Goal: Navigation & Orientation: Find specific page/section

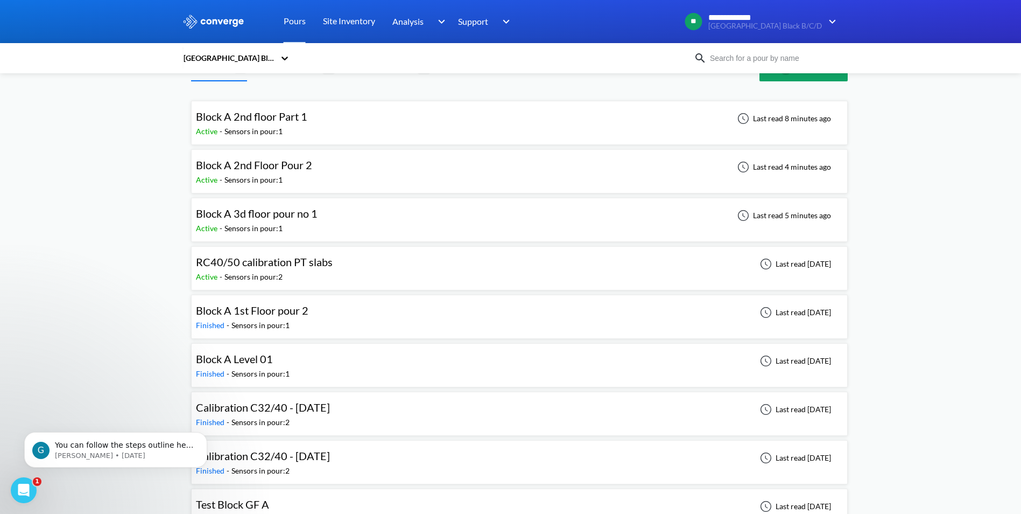
scroll to position [58, 0]
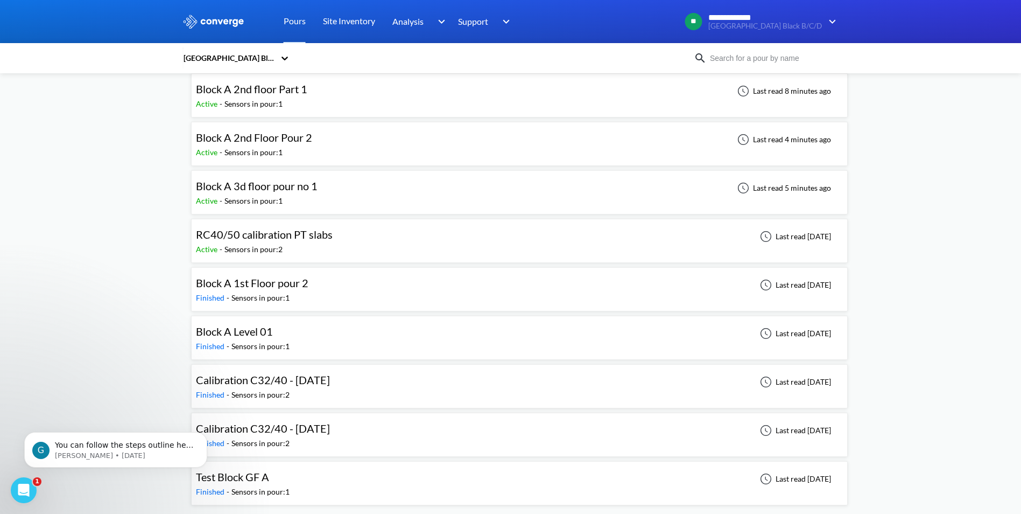
click at [291, 239] on span "RC40/50 calibration PT slabs" at bounding box center [264, 234] width 137 height 13
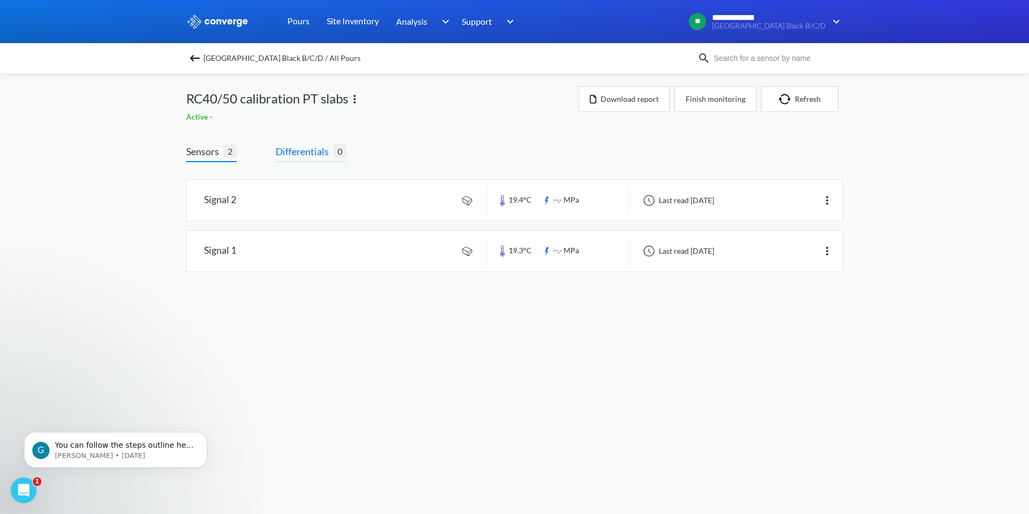
click at [309, 149] on span "Differentials" at bounding box center [305, 151] width 58 height 15
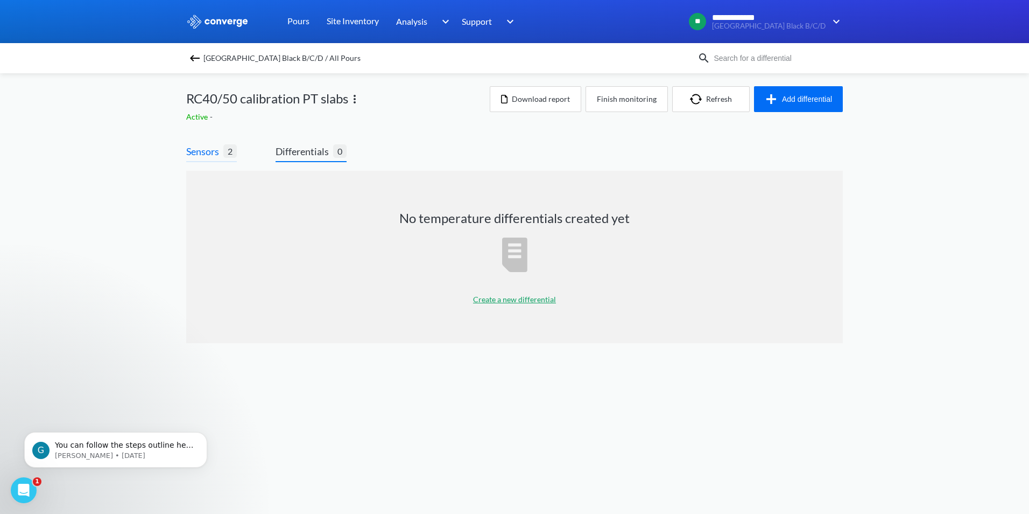
click at [204, 149] on span "Sensors" at bounding box center [204, 151] width 37 height 15
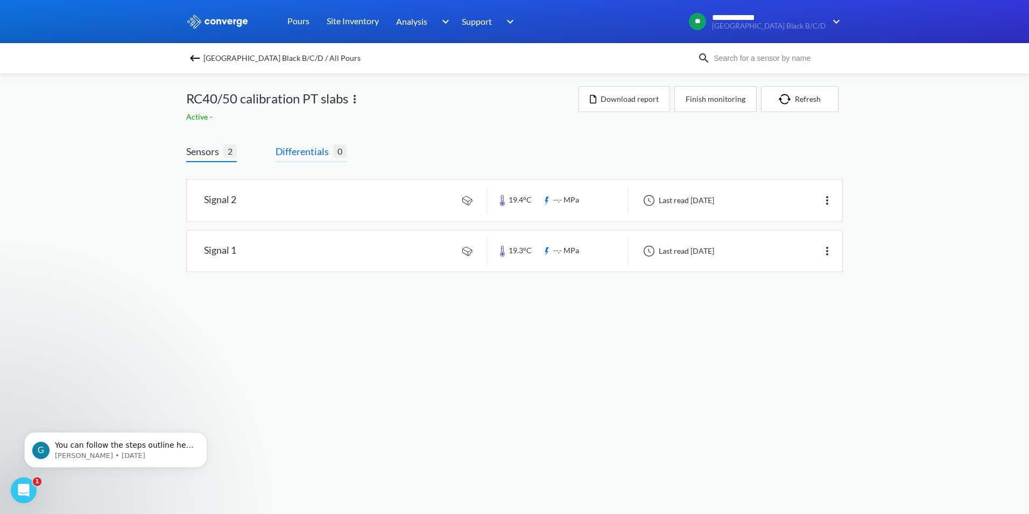
click at [302, 151] on span "Differentials" at bounding box center [305, 151] width 58 height 15
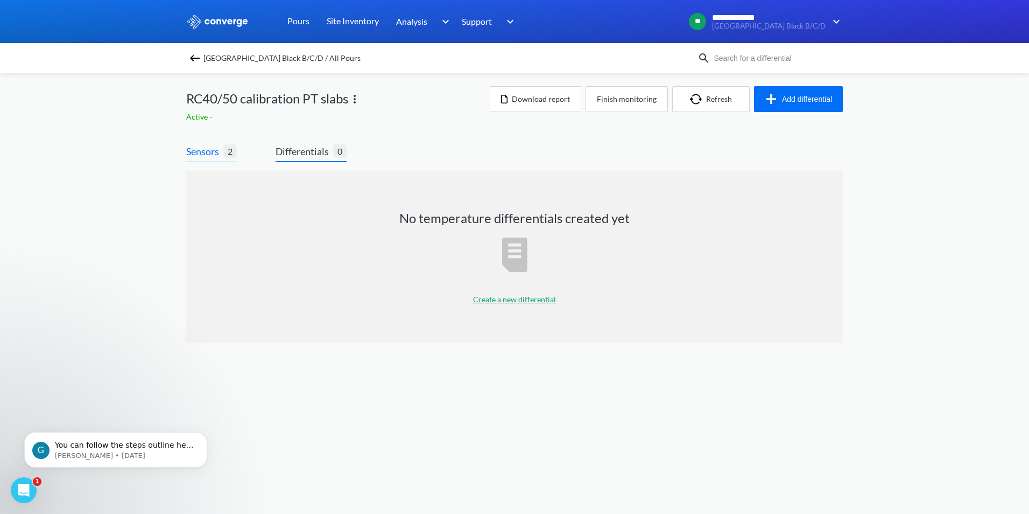
click at [208, 151] on span "Sensors" at bounding box center [204, 151] width 37 height 15
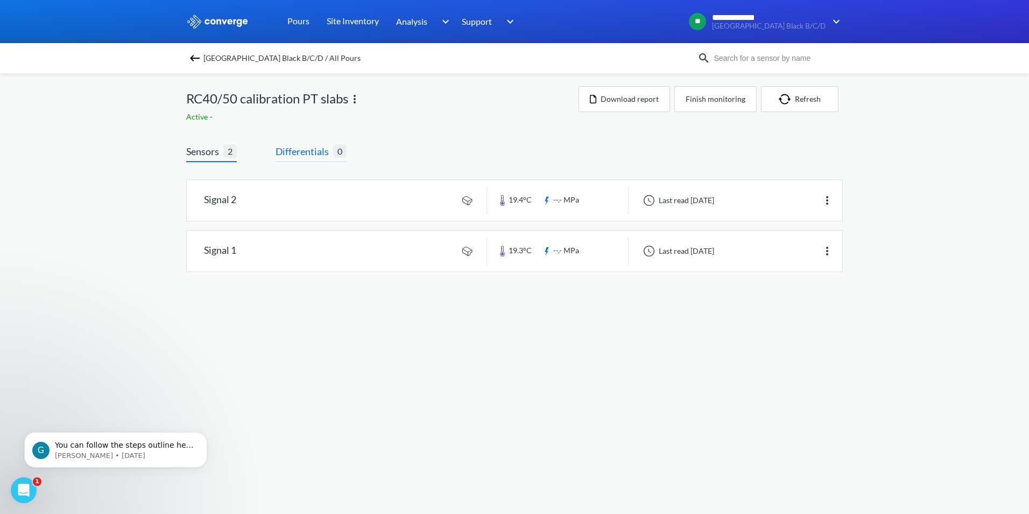
click at [314, 148] on span "Differentials" at bounding box center [305, 151] width 58 height 15
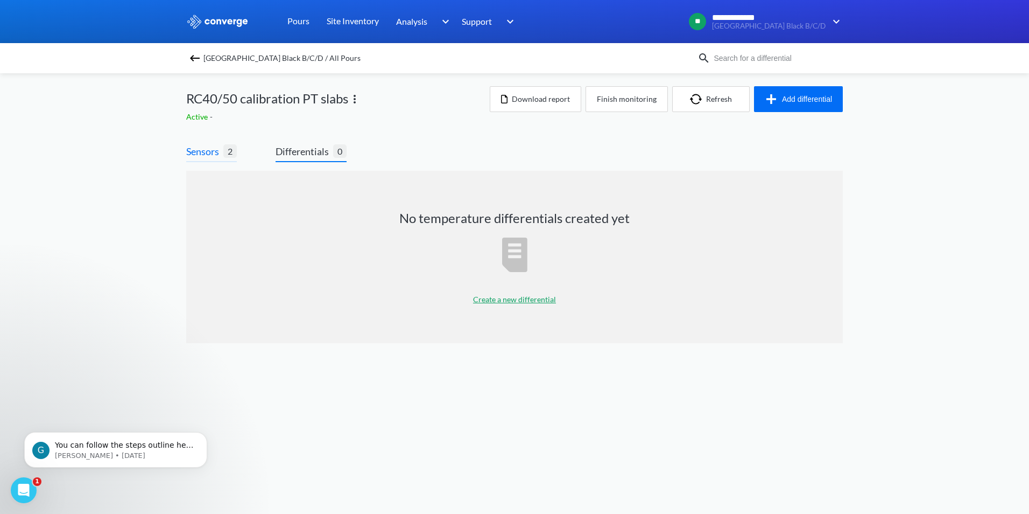
click at [200, 148] on span "Sensors" at bounding box center [204, 151] width 37 height 15
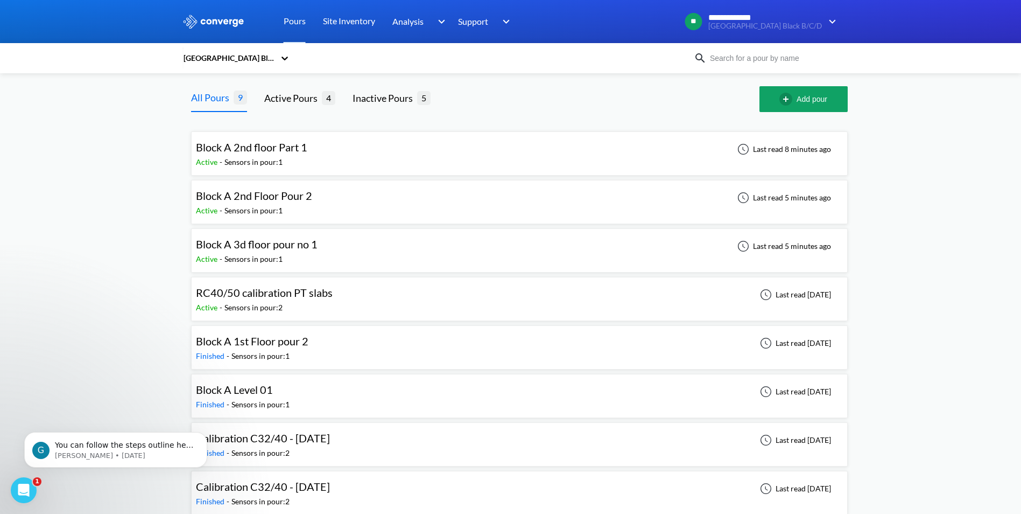
click at [277, 201] on span "Block A 2nd Floor Pour 2" at bounding box center [254, 195] width 116 height 13
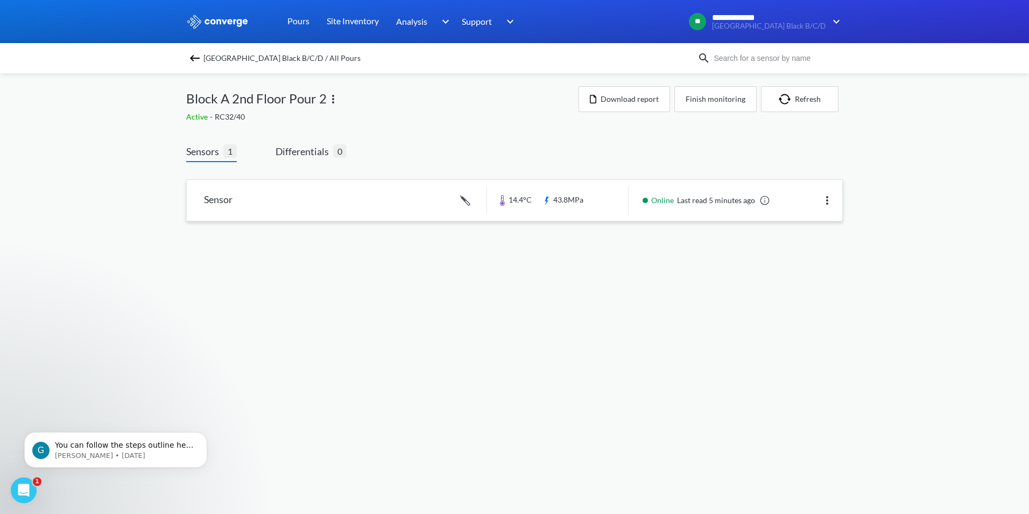
click at [213, 197] on link at bounding box center [515, 200] width 656 height 41
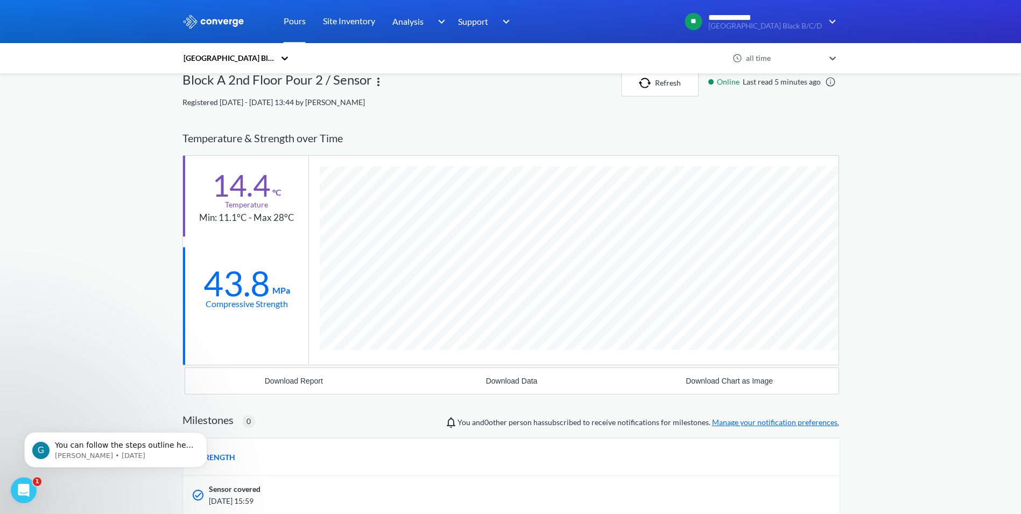
scroll to position [649, 657]
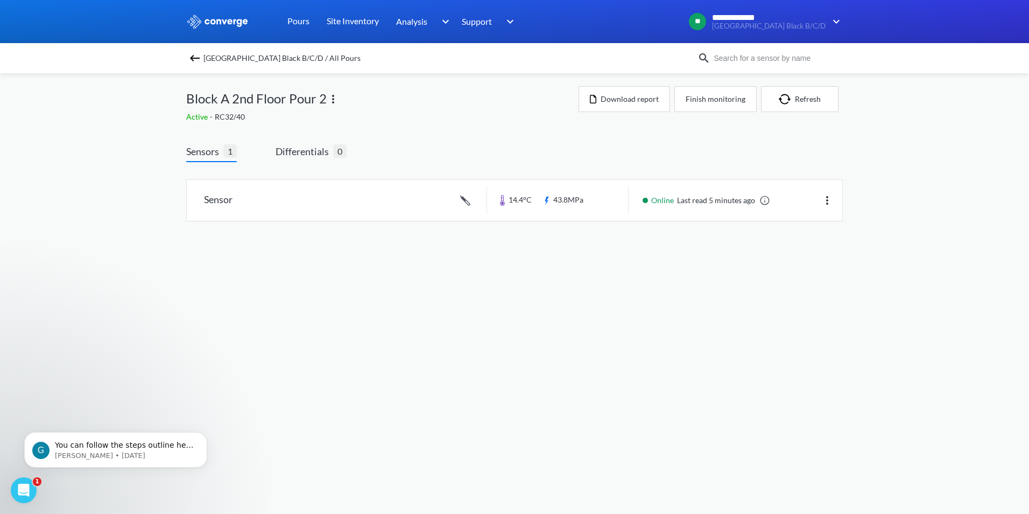
click at [194, 61] on img at bounding box center [194, 58] width 13 height 13
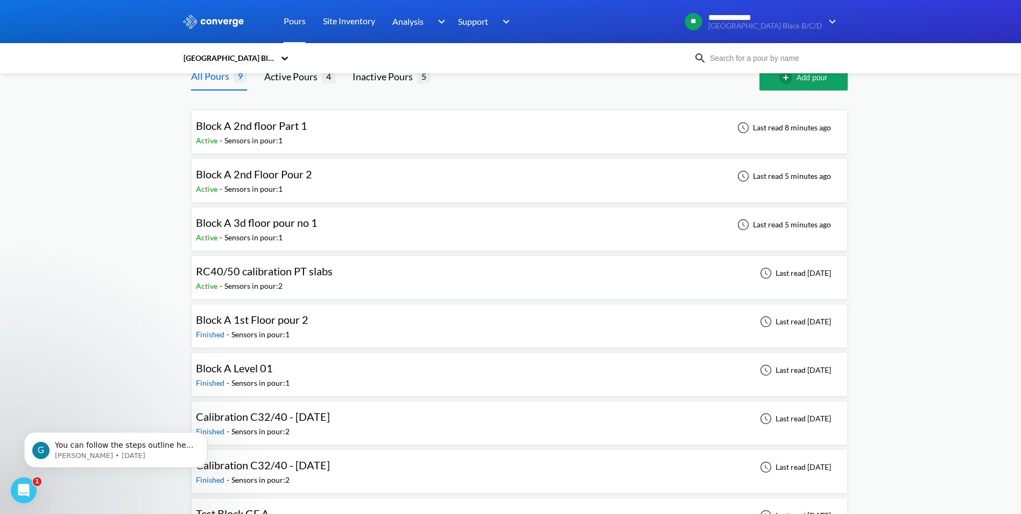
scroll to position [4, 0]
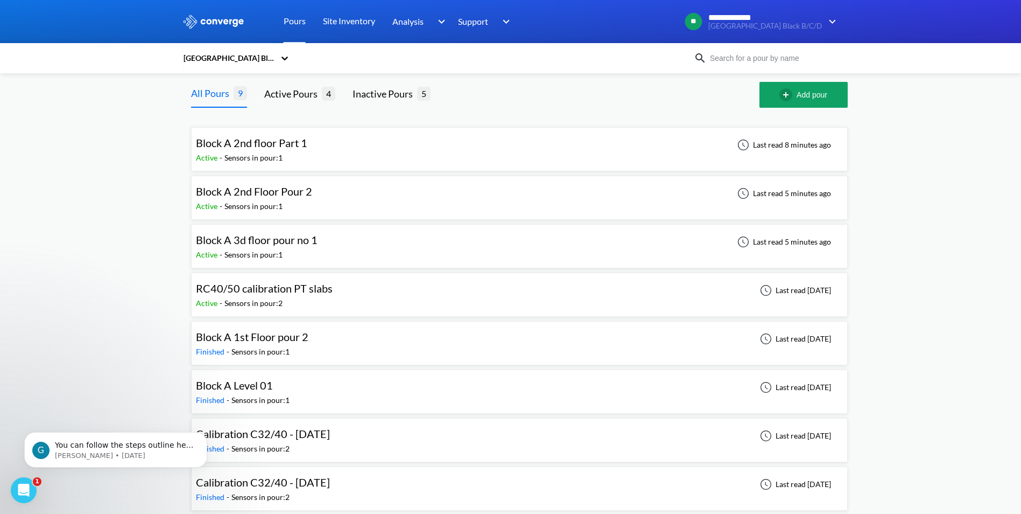
click at [273, 194] on span "Block A 2nd Floor Pour 2" at bounding box center [254, 191] width 116 height 13
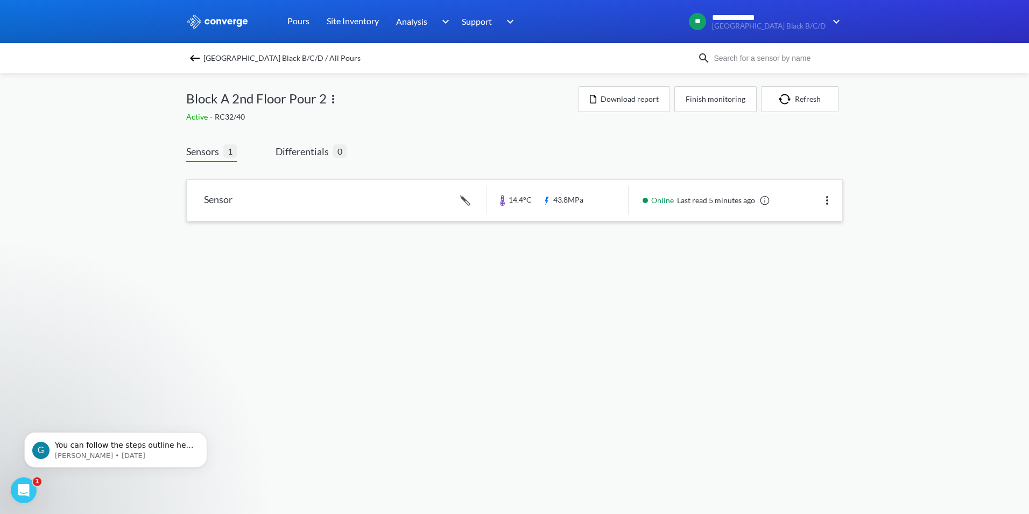
click at [335, 194] on link at bounding box center [515, 200] width 656 height 41
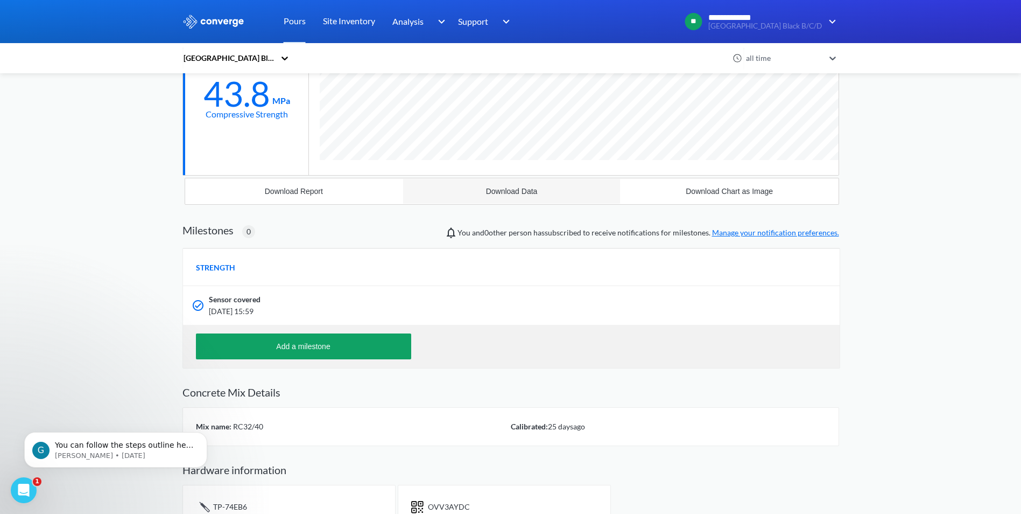
scroll to position [649, 657]
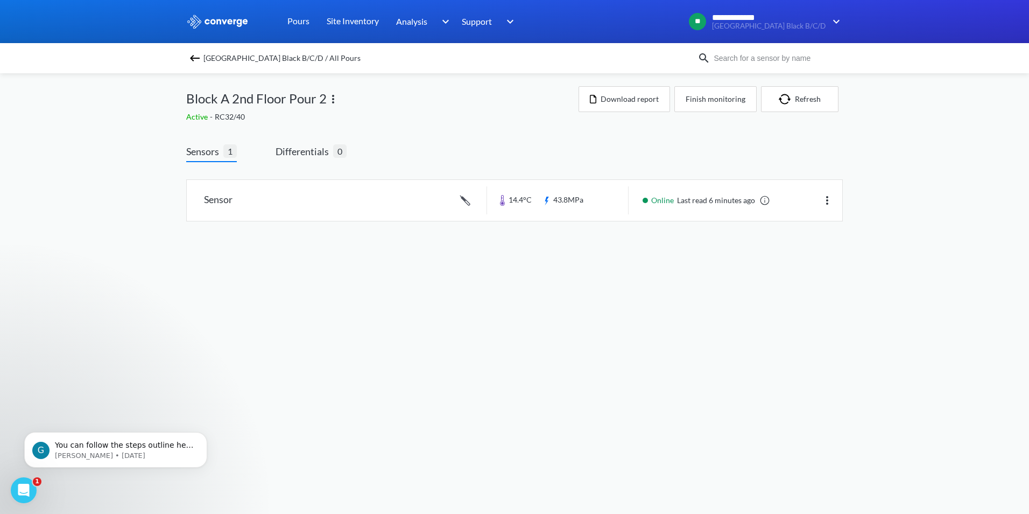
click at [197, 58] on img at bounding box center [194, 58] width 13 height 13
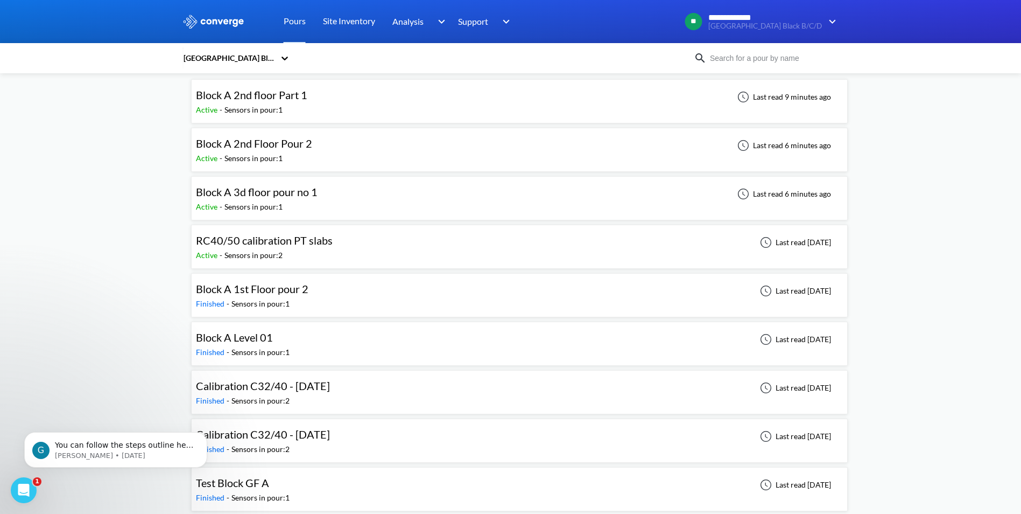
scroll to position [58, 0]
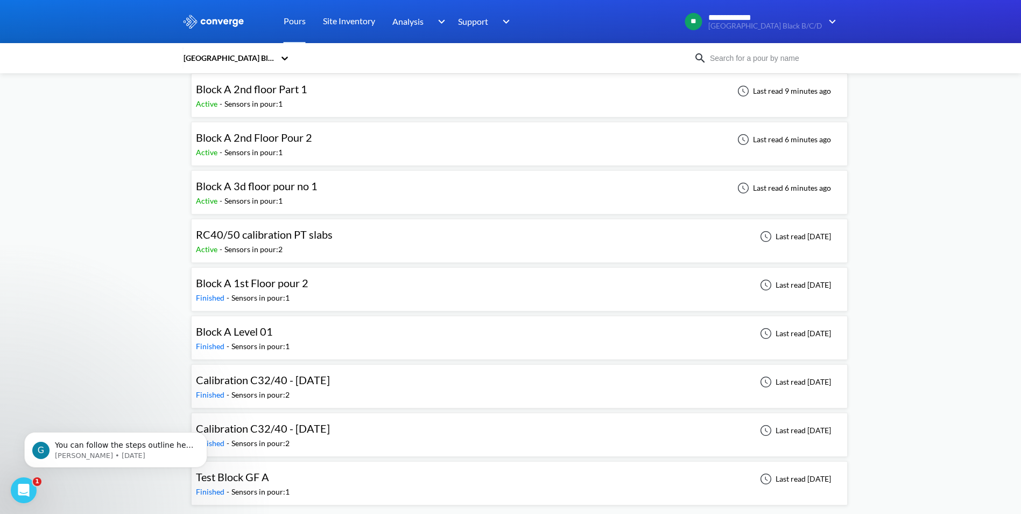
click at [248, 334] on span "Block A Level 01" at bounding box center [234, 331] width 77 height 13
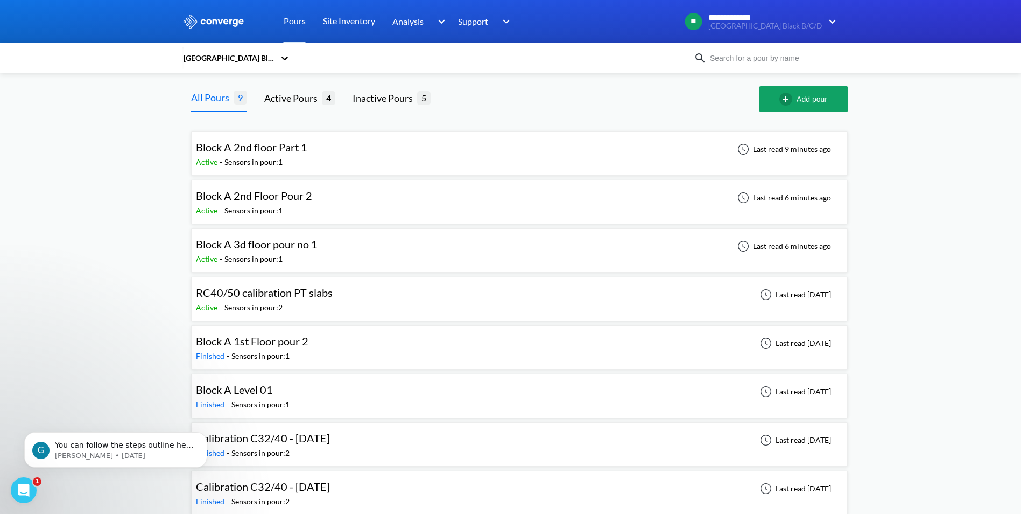
click at [282, 241] on span "Block A 3d floor pour no 1" at bounding box center [257, 243] width 122 height 13
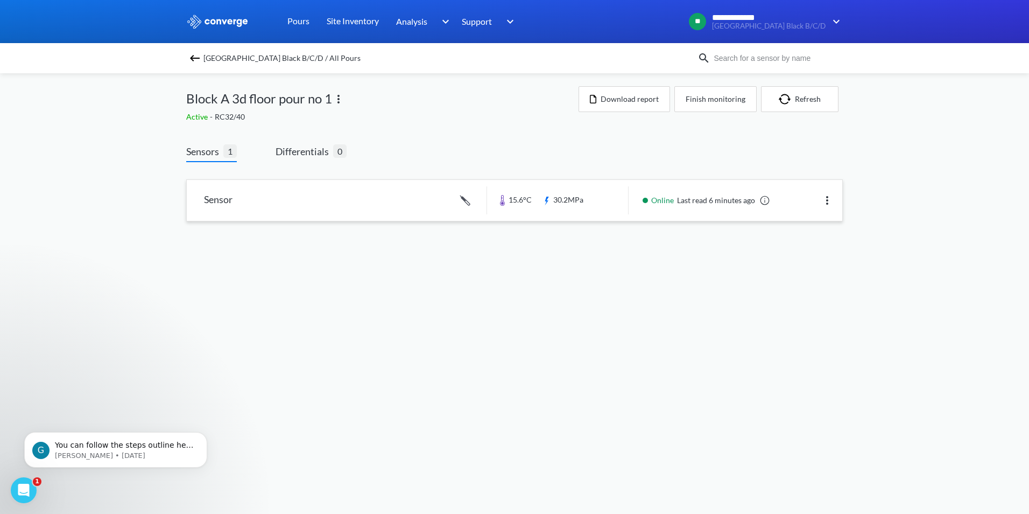
click at [215, 200] on link at bounding box center [515, 200] width 656 height 41
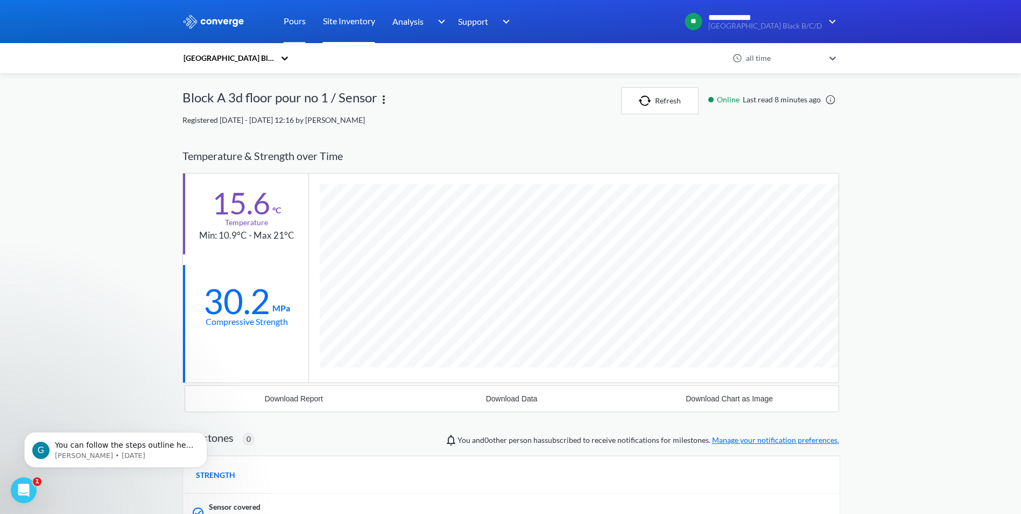
scroll to position [649, 657]
click at [232, 22] on img at bounding box center [214, 22] width 62 height 14
